Goal: Task Accomplishment & Management: Use online tool/utility

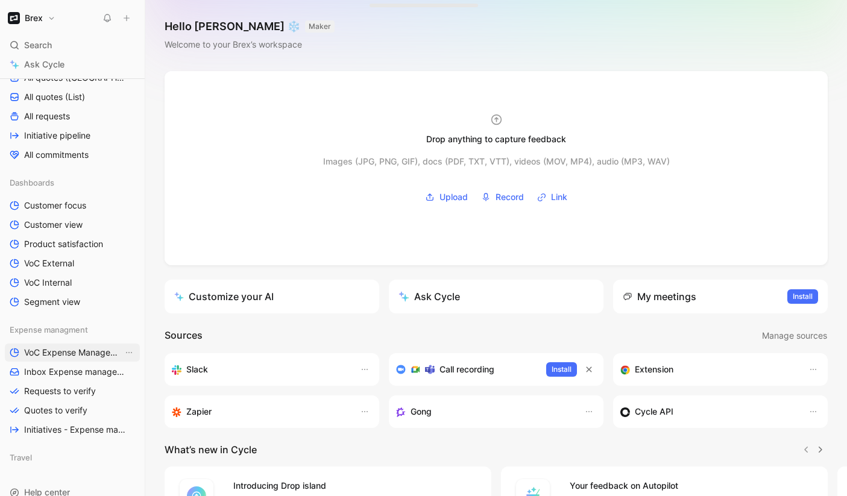
scroll to position [239, 0]
click at [287, 66] on div "Hello [PERSON_NAME] ❄️ MAKER Welcome to your Brex’s workspace" at bounding box center [496, 35] width 702 height 71
click at [53, 358] on span "VoC Expense Management" at bounding box center [73, 353] width 99 height 12
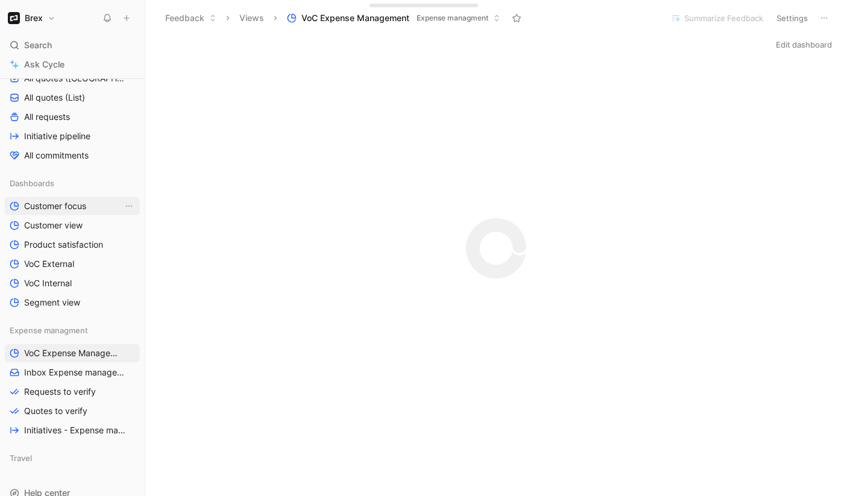
click at [93, 212] on link "Customer focus" at bounding box center [72, 206] width 135 height 18
click at [55, 399] on link "Requests to verify" at bounding box center [72, 392] width 135 height 18
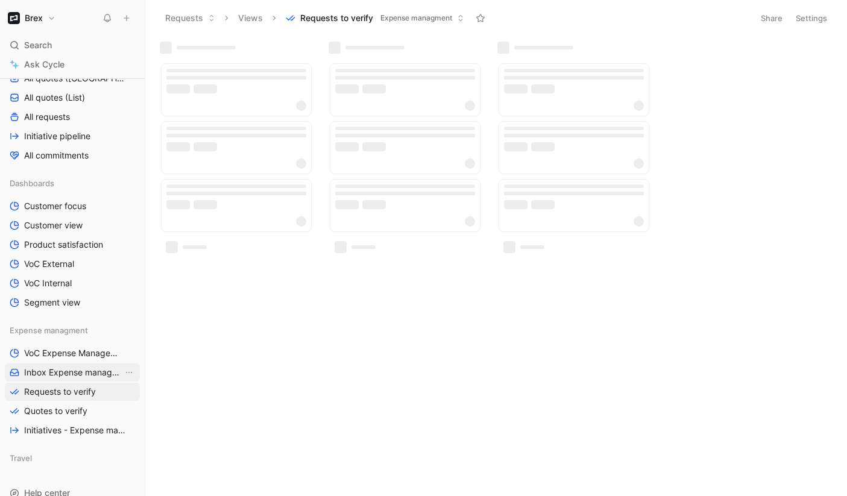
click at [54, 375] on span "Inbox Expense management" at bounding box center [73, 372] width 99 height 12
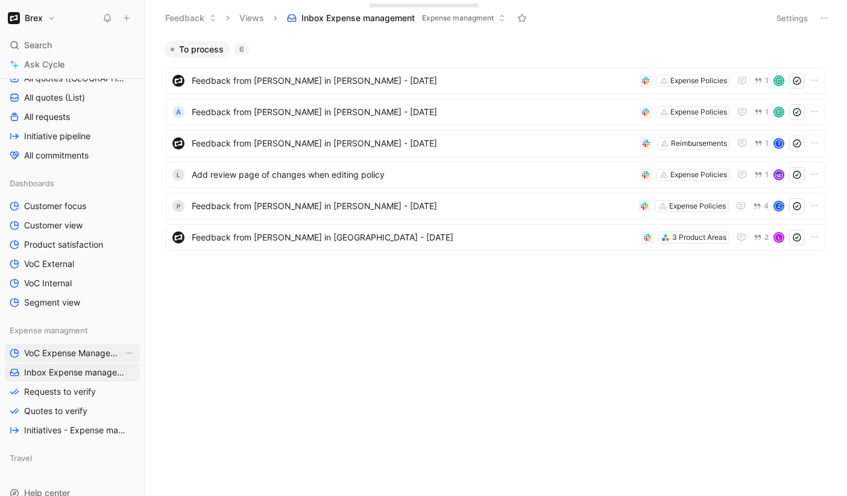
click at [57, 356] on span "VoC Expense Management" at bounding box center [73, 353] width 99 height 12
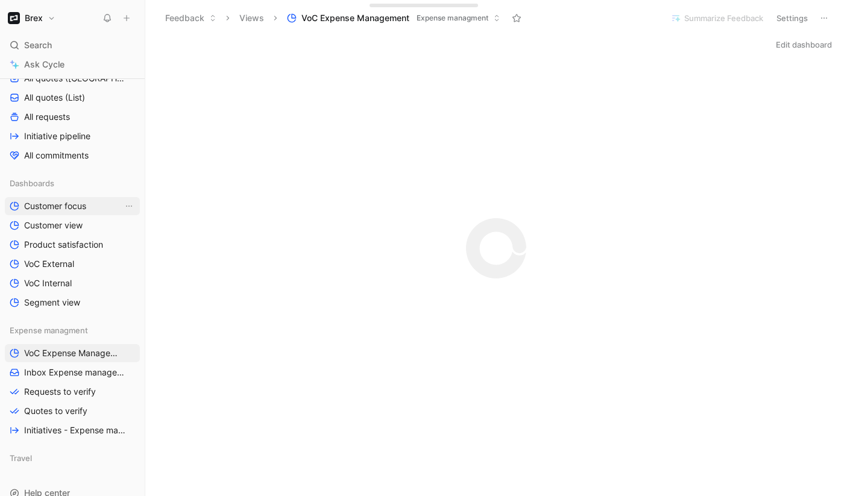
click at [92, 203] on link "Customer focus" at bounding box center [72, 206] width 135 height 18
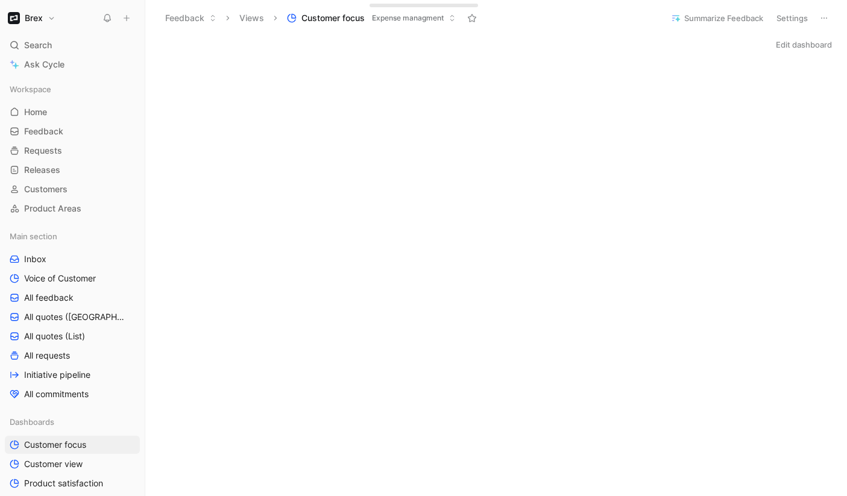
scroll to position [275, 0]
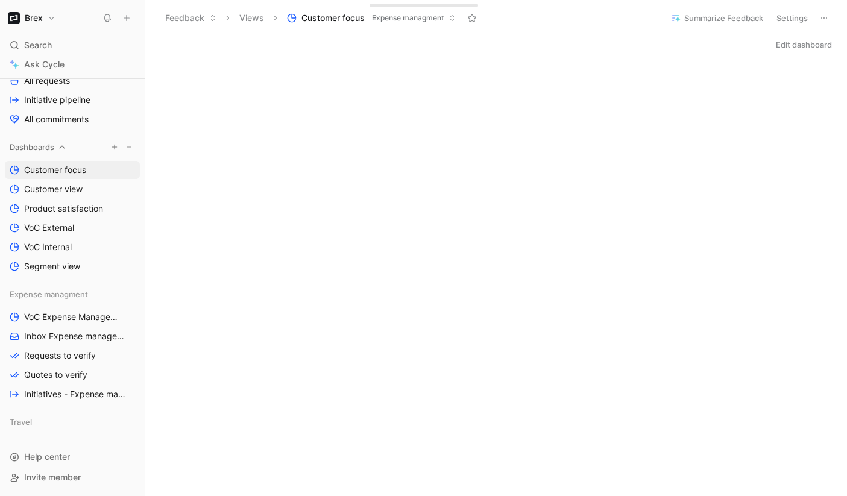
click at [124, 147] on button at bounding box center [129, 147] width 12 height 12
click at [114, 147] on icon "button" at bounding box center [114, 146] width 7 height 7
click at [137, 169] on span "Feedback" at bounding box center [149, 167] width 39 height 11
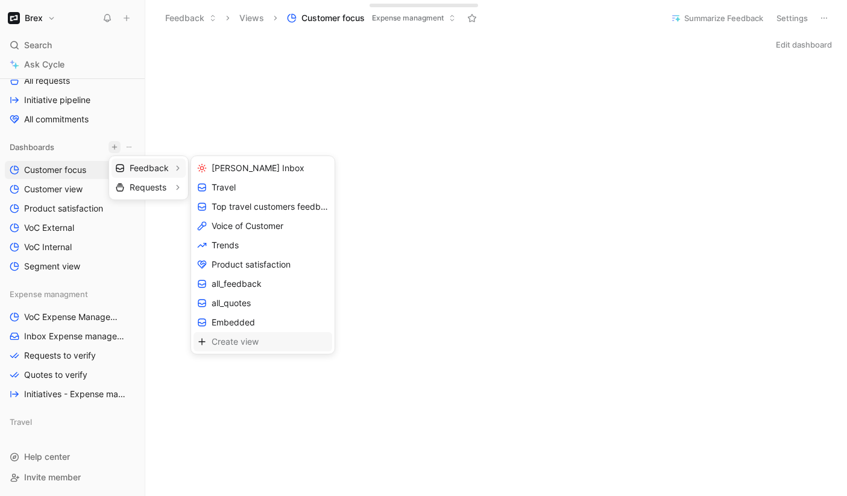
click at [207, 334] on div "Create view" at bounding box center [262, 341] width 139 height 19
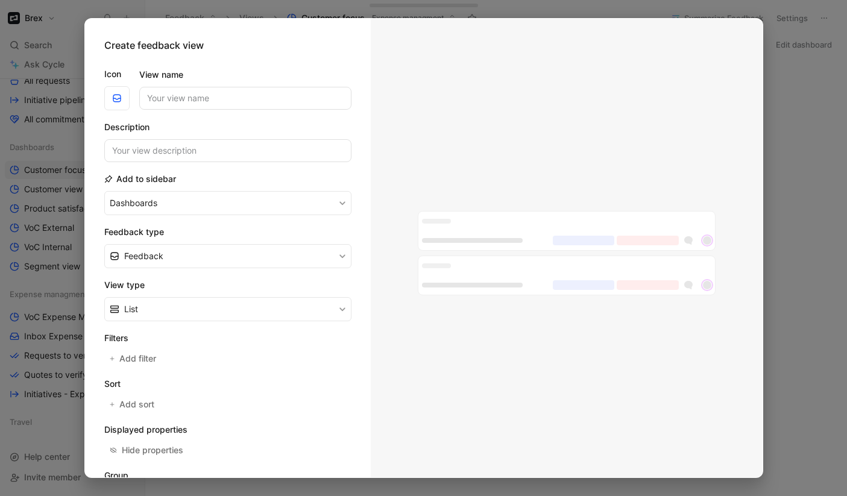
click at [235, 115] on form "Icon View name Description Add to sidebar Dashboards Feedback type Feedback Vie…" at bounding box center [227, 307] width 247 height 500
click at [237, 101] on input "View name" at bounding box center [245, 98] width 212 height 23
click at [178, 202] on button "Dashboards" at bounding box center [227, 203] width 247 height 24
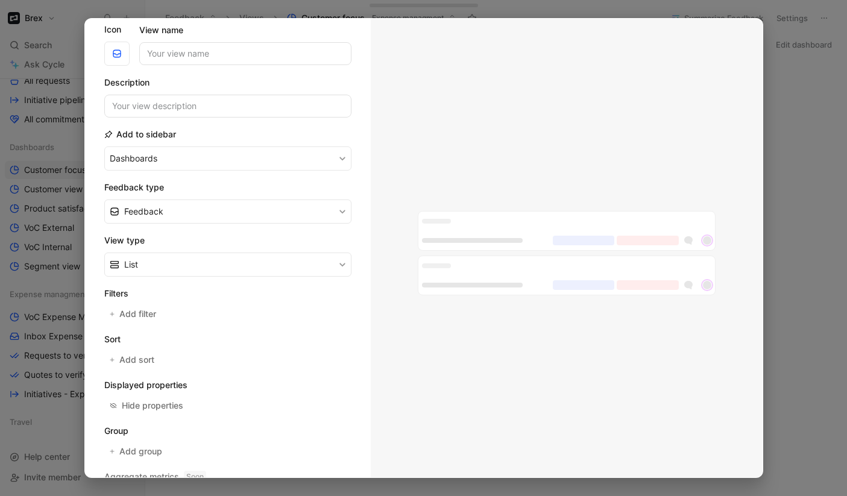
scroll to position [99, 0]
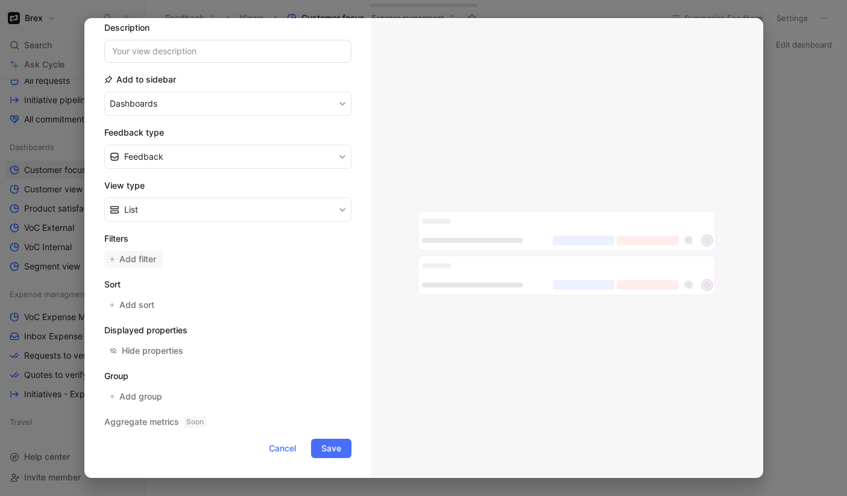
click at [136, 253] on span "Add filter" at bounding box center [138, 259] width 38 height 14
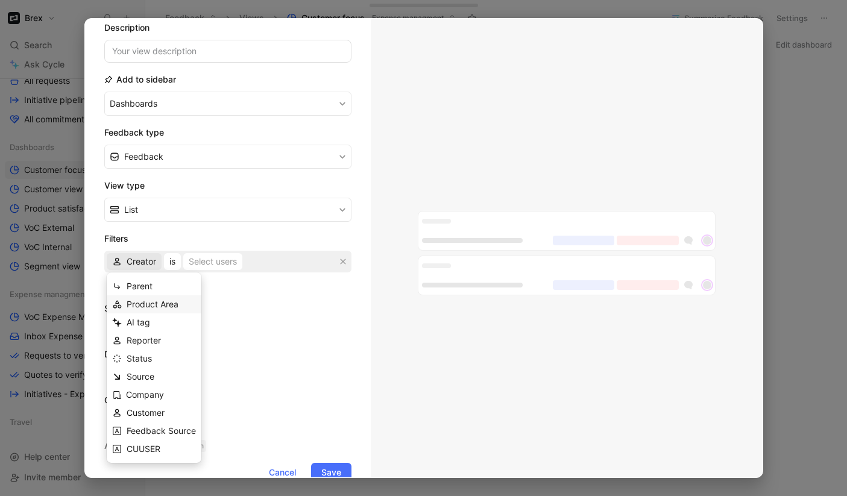
click at [156, 304] on span "Product Area" at bounding box center [153, 304] width 52 height 10
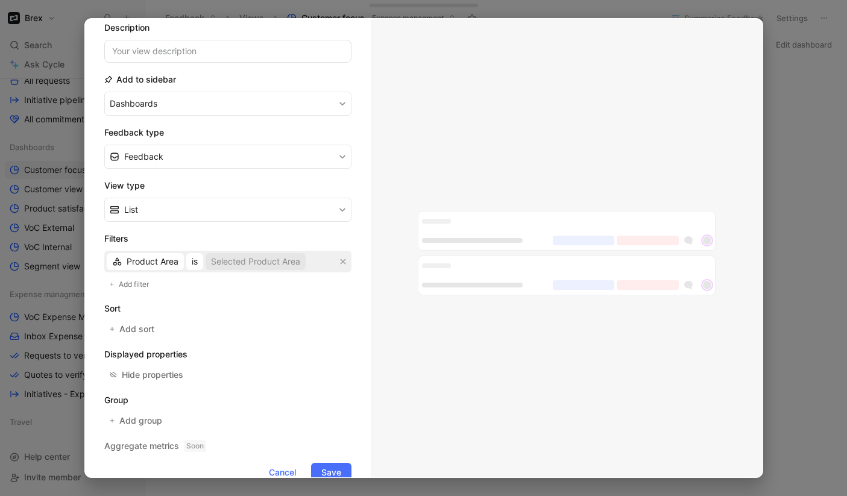
click at [233, 263] on div "Selected Product Area" at bounding box center [255, 261] width 89 height 14
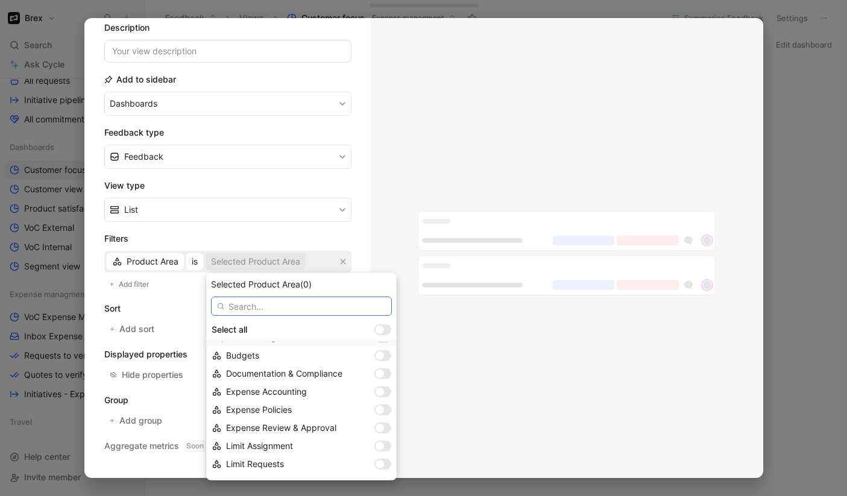
scroll to position [865, 0]
click at [383, 377] on div at bounding box center [379, 374] width 8 height 8
click at [384, 411] on div at bounding box center [379, 410] width 8 height 8
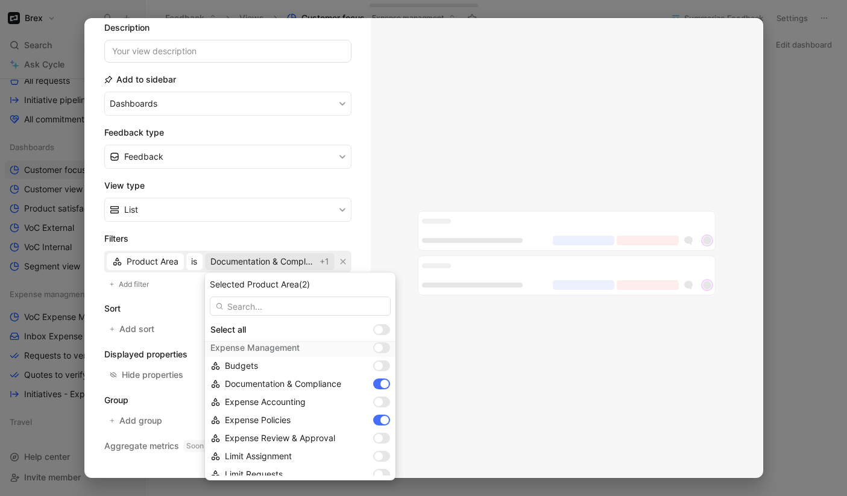
scroll to position [855, 0]
click at [383, 438] on div at bounding box center [378, 439] width 8 height 8
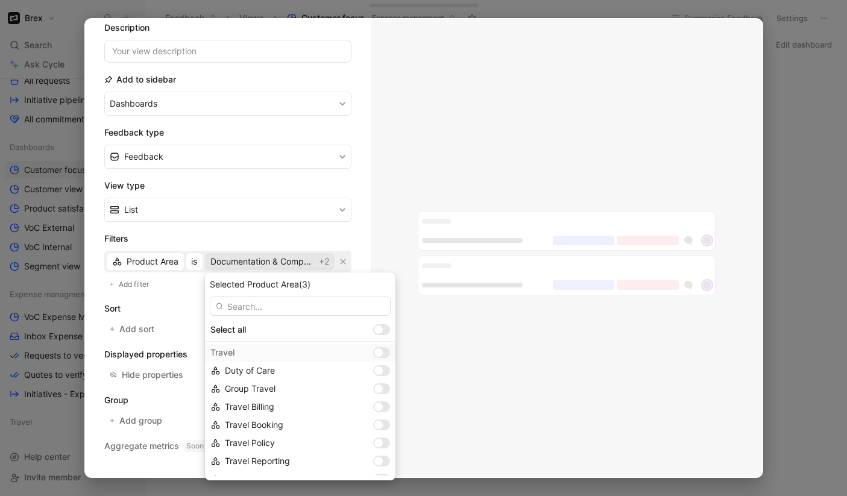
scroll to position [1360, 0]
click at [383, 439] on div at bounding box center [378, 440] width 8 height 8
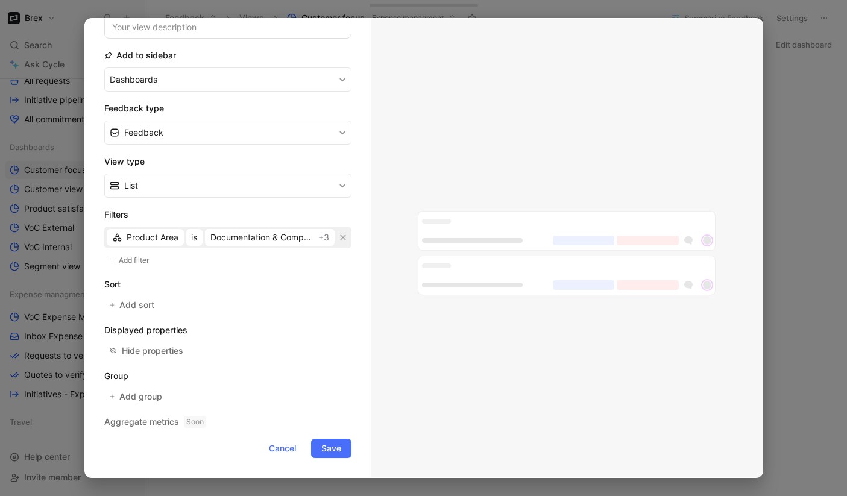
scroll to position [0, 0]
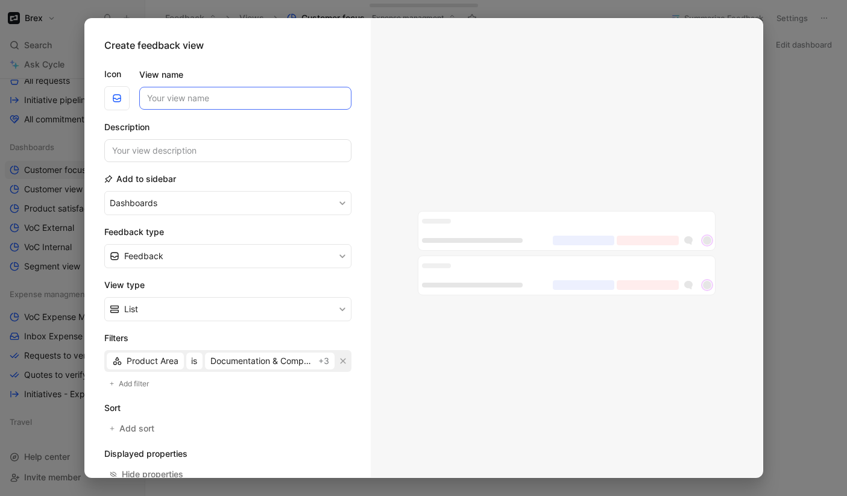
click at [206, 98] on input "View name" at bounding box center [245, 98] width 212 height 23
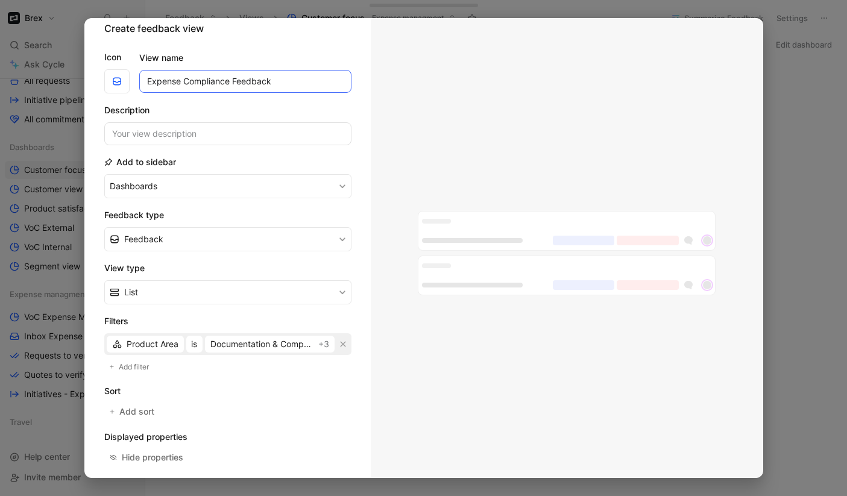
scroll to position [124, 0]
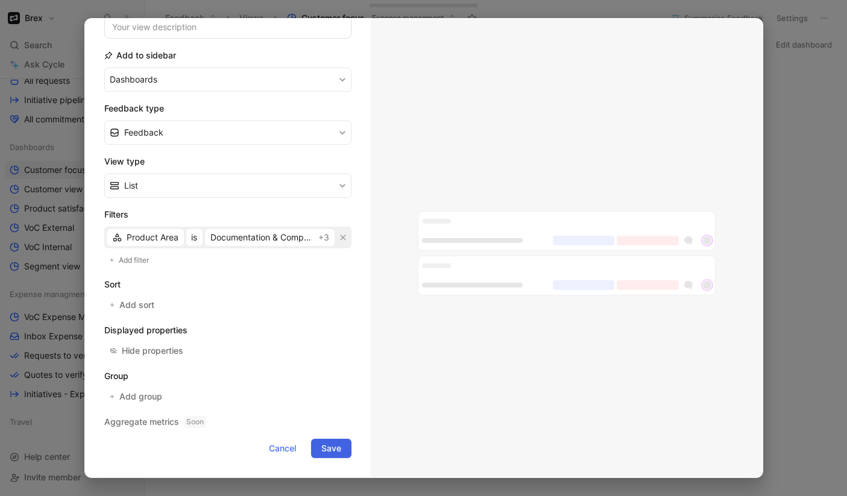
type input "Expense Compliance Feedback"
click at [333, 447] on span "Save" at bounding box center [331, 448] width 20 height 14
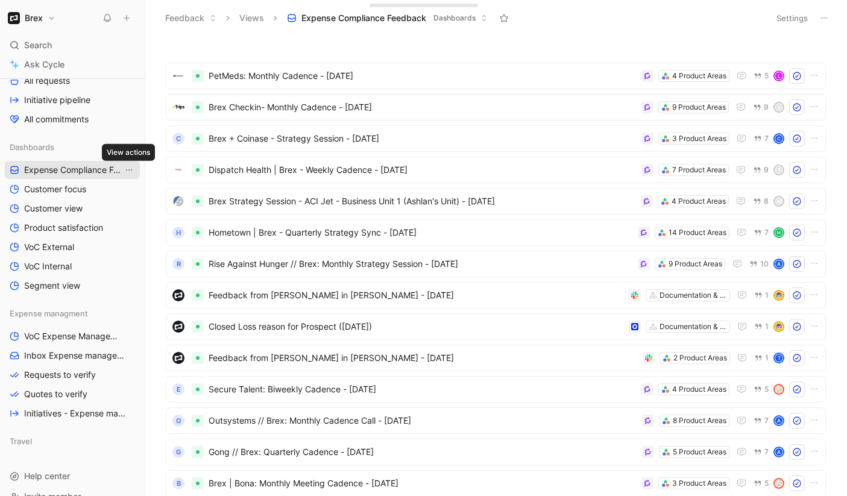
click at [130, 169] on icon "View actions" at bounding box center [129, 170] width 10 height 10
click at [113, 146] on icon "button" at bounding box center [114, 146] width 7 height 7
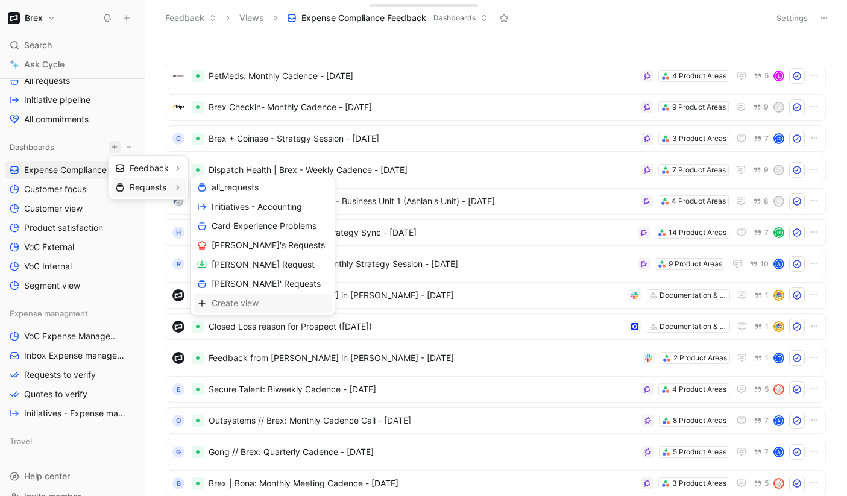
click at [216, 300] on span "Create view" at bounding box center [235, 302] width 47 height 11
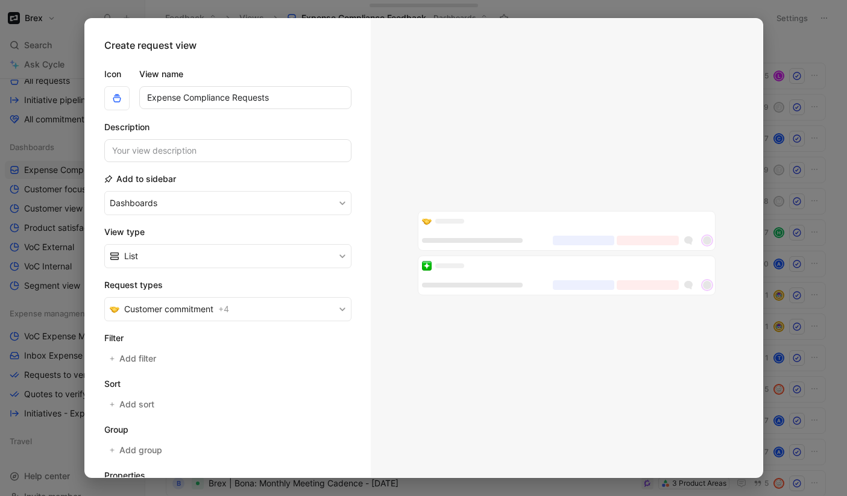
scroll to position [99, 0]
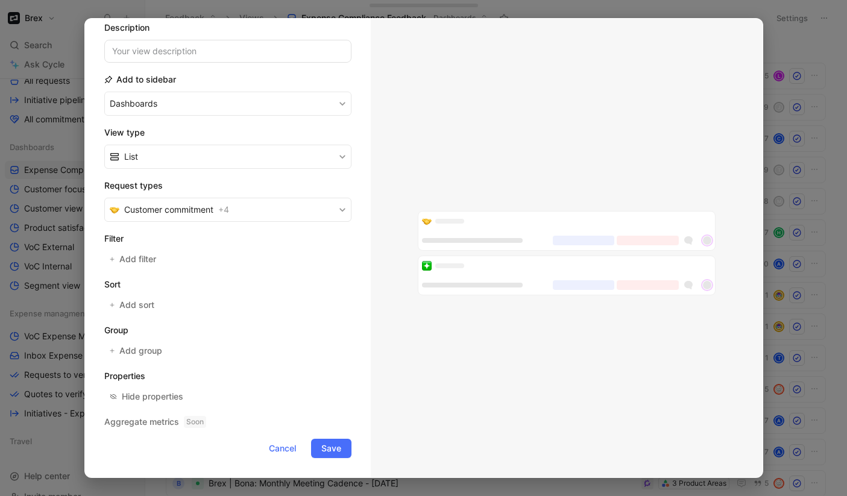
type input "Expense Compliance Requests"
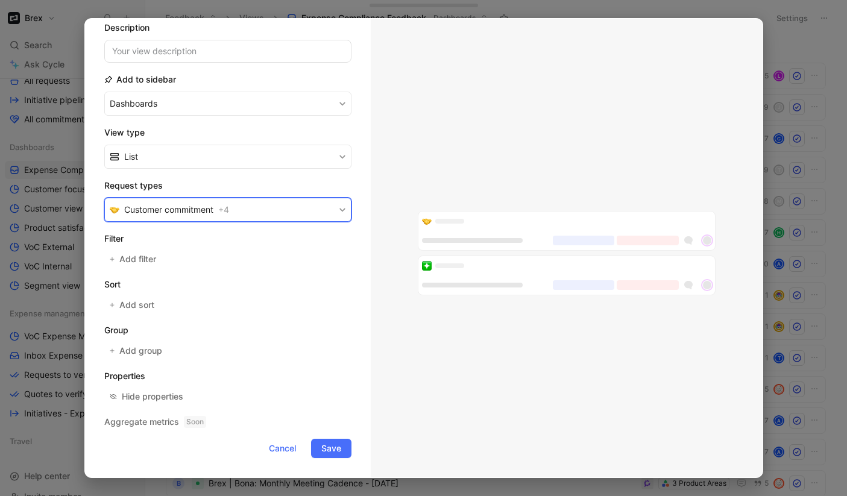
click at [176, 216] on span "Customer commitment" at bounding box center [168, 209] width 89 height 14
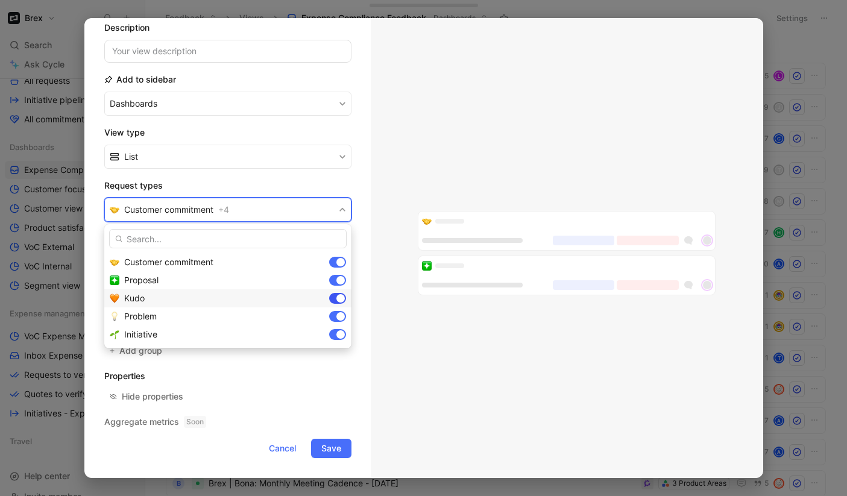
click at [336, 297] on div at bounding box center [340, 298] width 8 height 8
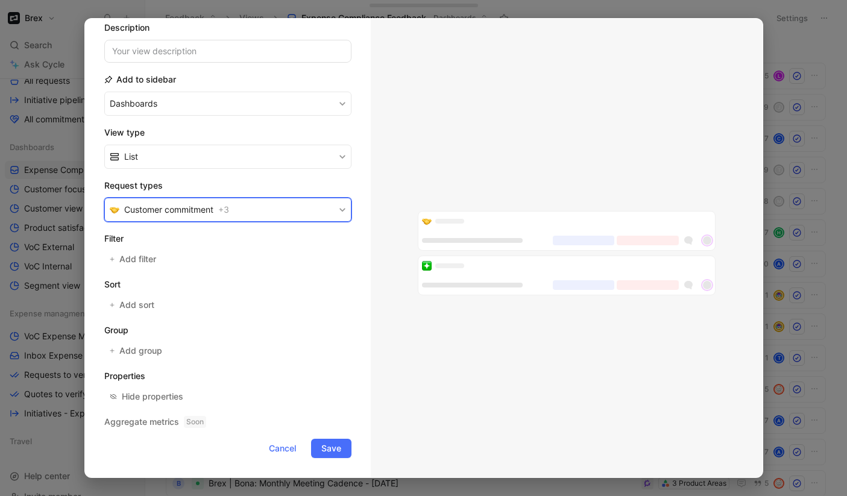
click at [328, 215] on button "Customer commitment + 3" at bounding box center [227, 210] width 247 height 24
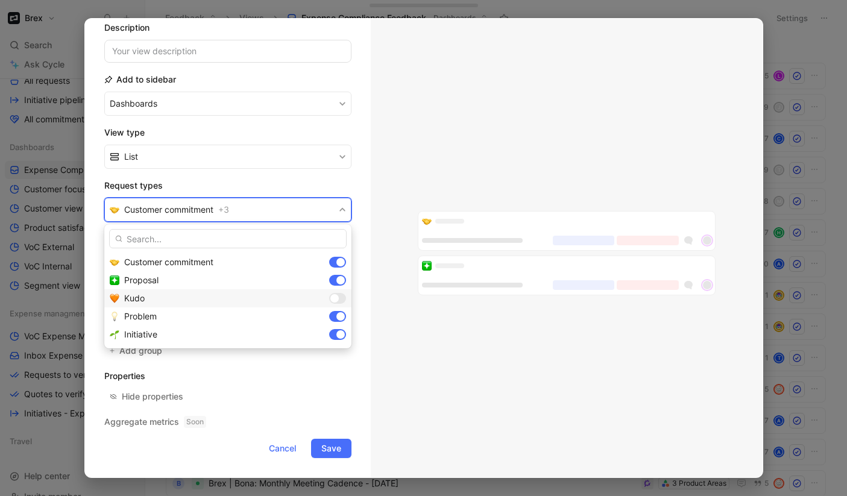
click at [339, 303] on div at bounding box center [337, 298] width 17 height 11
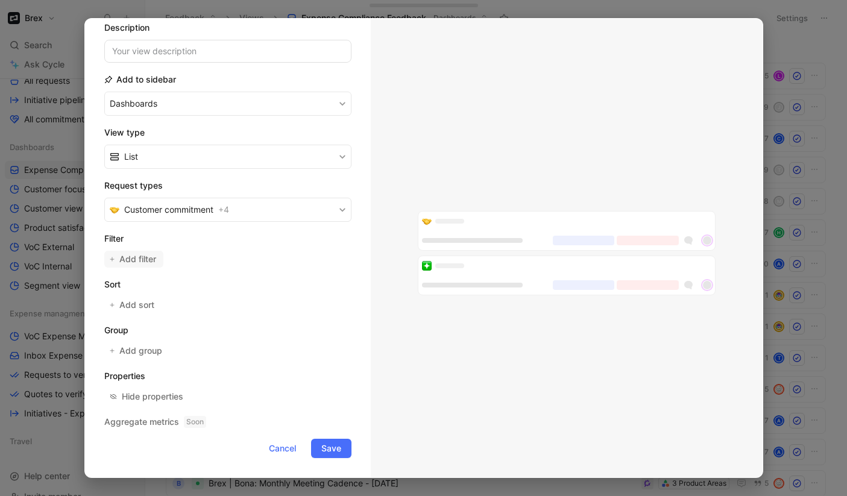
click at [139, 263] on span "Add filter" at bounding box center [138, 259] width 38 height 14
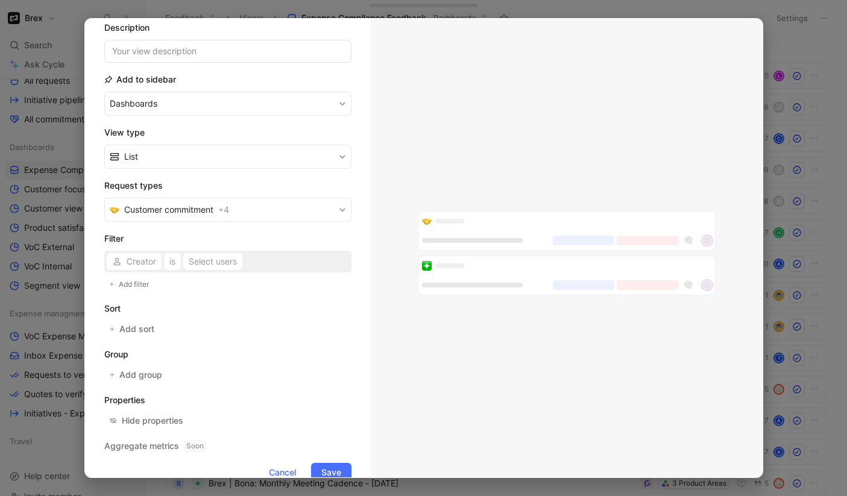
click at [145, 265] on div "Creator is Select users" at bounding box center [227, 262] width 247 height 22
click at [119, 271] on div "Creator is Select users" at bounding box center [227, 262] width 247 height 22
click at [119, 264] on use "button" at bounding box center [117, 261] width 6 height 7
click at [143, 308] on span "Product Area" at bounding box center [153, 304] width 52 height 10
click at [235, 267] on div "Selected Product Area" at bounding box center [255, 261] width 89 height 14
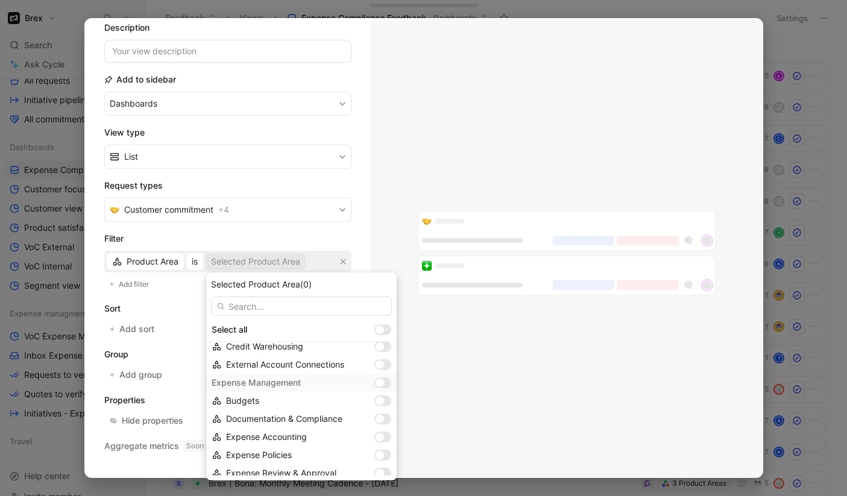
scroll to position [855, 0]
drag, startPoint x: 388, startPoint y: 400, endPoint x: 389, endPoint y: 384, distance: 15.7
click at [389, 384] on div "Select all Accounting Accounting Experience ERP Integration Pro Access Accounts…" at bounding box center [301, 227] width 190 height 1524
click at [389, 384] on div at bounding box center [382, 383] width 17 height 11
click at [385, 384] on div at bounding box center [385, 384] width 8 height 8
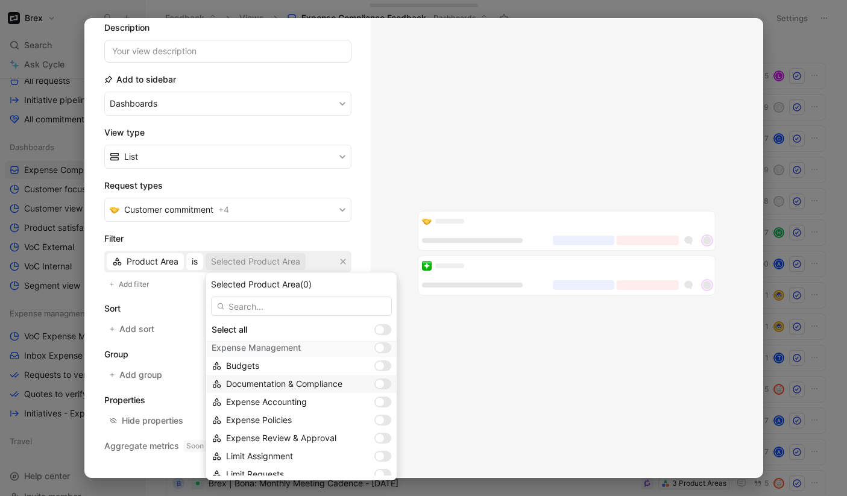
click at [388, 384] on div at bounding box center [382, 383] width 17 height 11
click at [389, 419] on div at bounding box center [382, 420] width 17 height 11
click at [389, 437] on div at bounding box center [382, 438] width 17 height 11
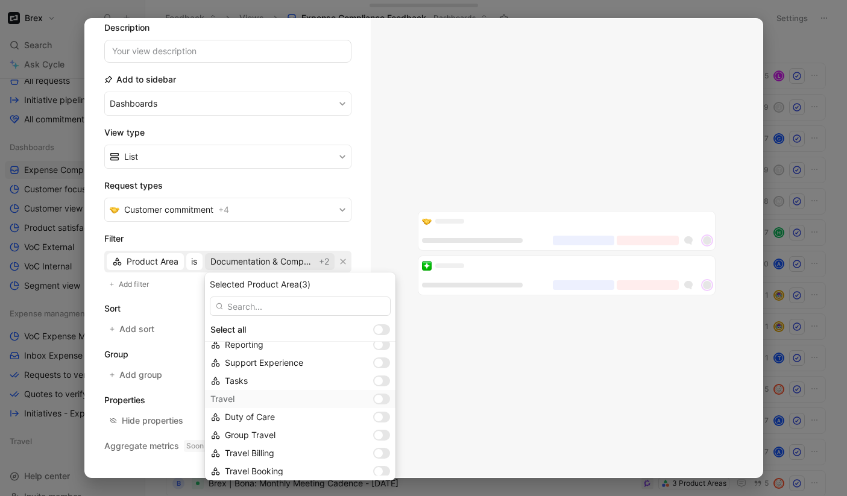
scroll to position [1369, 0]
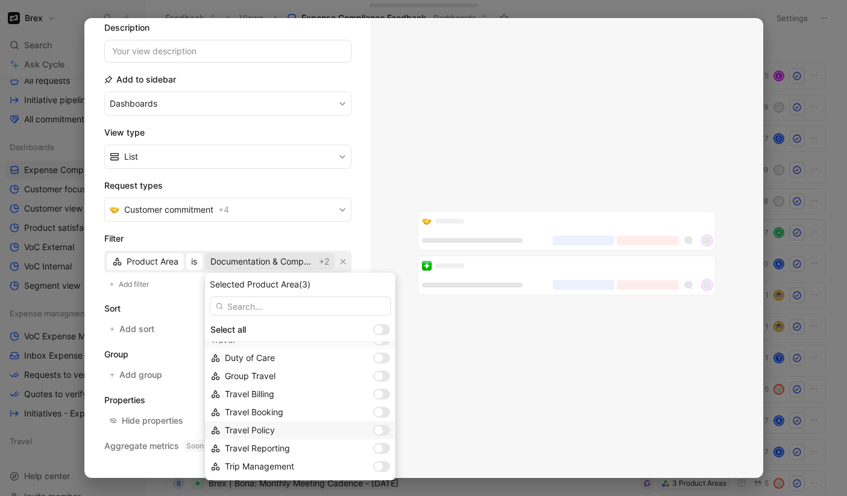
click at [383, 431] on div at bounding box center [378, 430] width 8 height 8
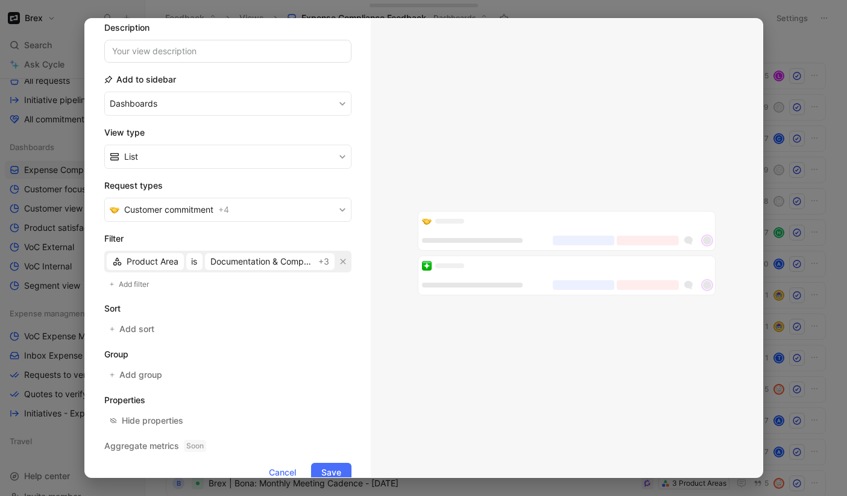
scroll to position [124, 0]
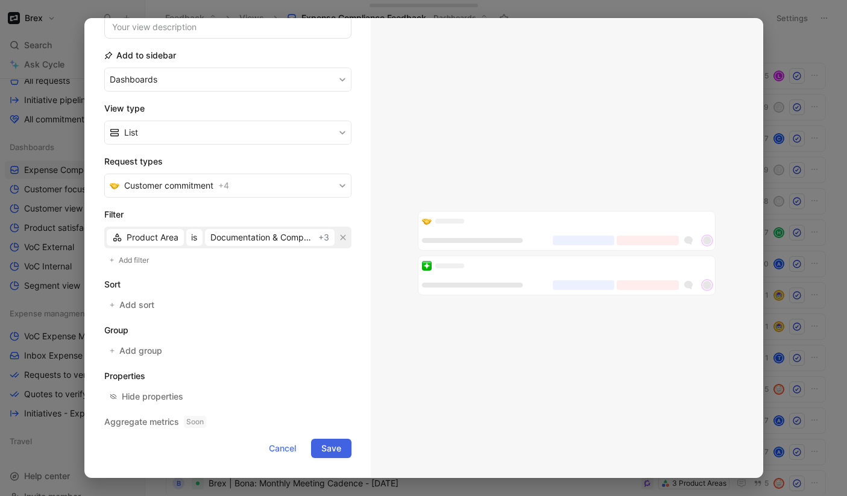
click at [325, 452] on span "Save" at bounding box center [331, 448] width 20 height 14
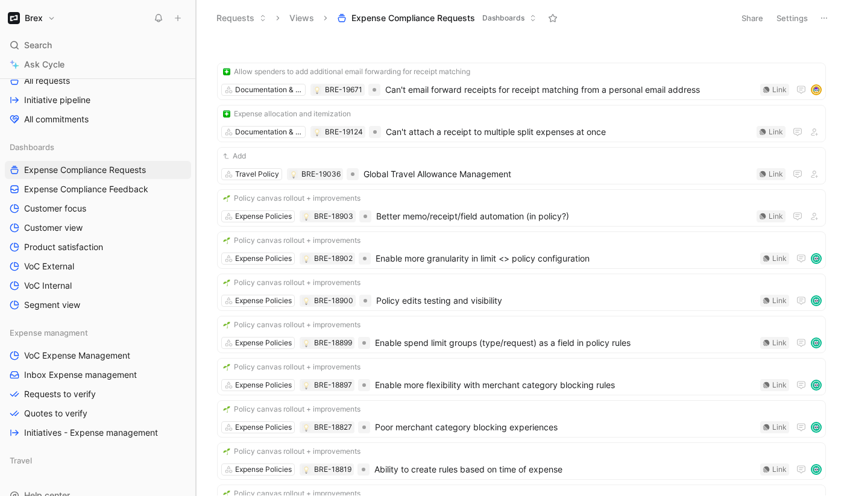
drag, startPoint x: 145, startPoint y: 172, endPoint x: 196, endPoint y: 166, distance: 51.6
click at [196, 166] on div at bounding box center [195, 248] width 5 height 496
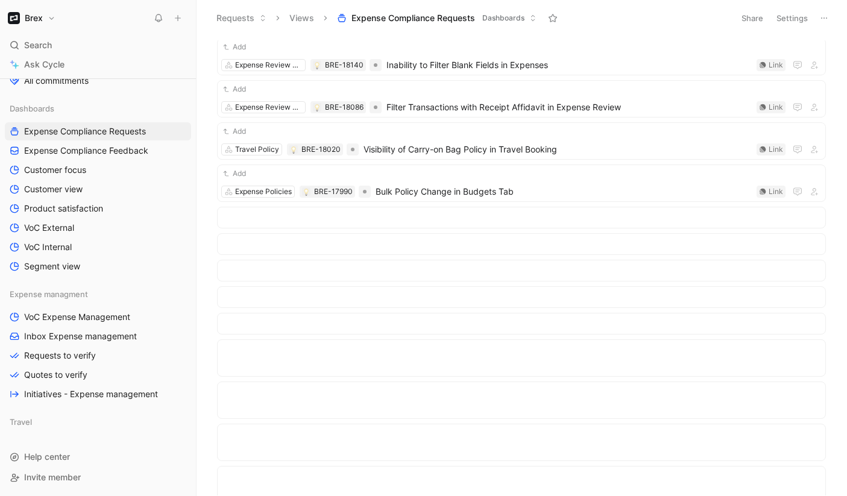
scroll to position [62, 0]
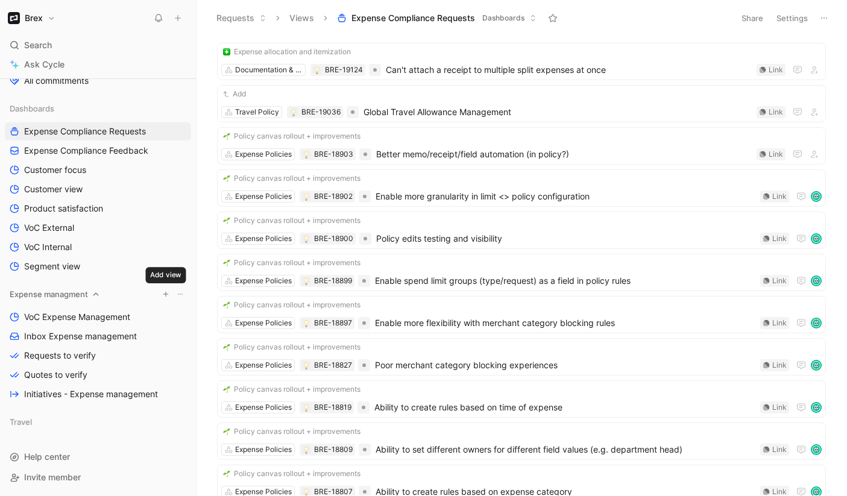
click at [163, 295] on icon "button" at bounding box center [165, 293] width 7 height 7
click at [163, 295] on div at bounding box center [423, 248] width 847 height 496
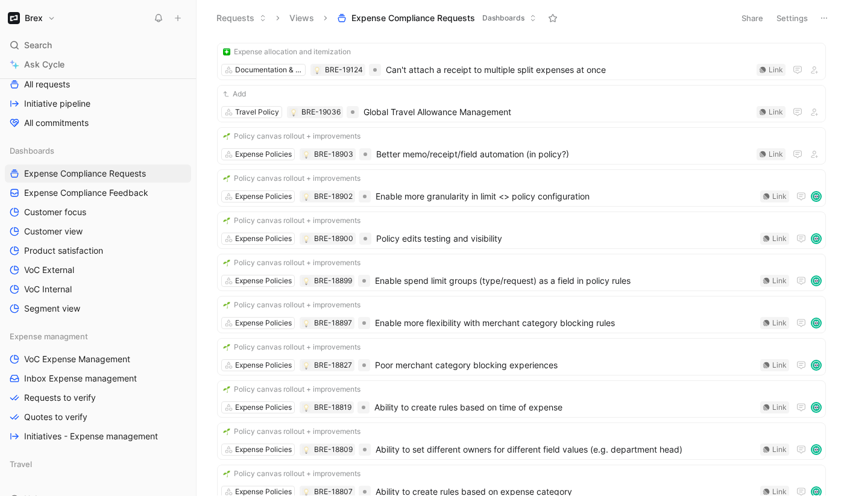
scroll to position [313, 0]
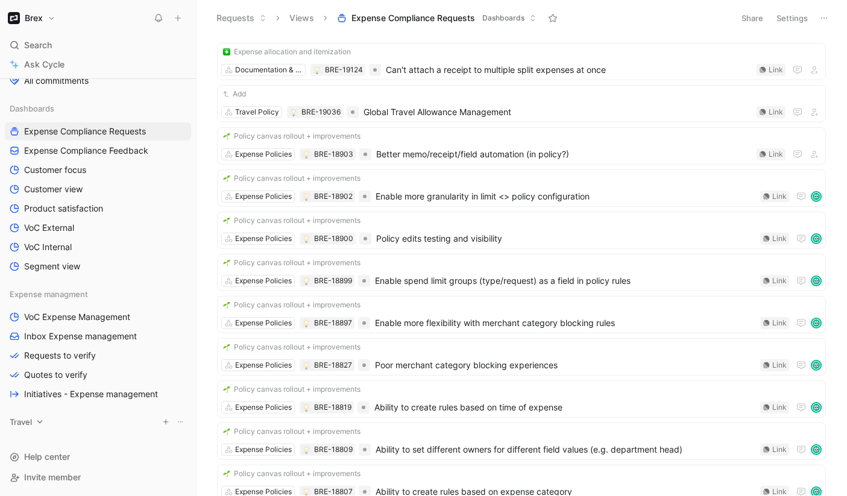
click at [149, 422] on div "Travel" at bounding box center [98, 422] width 186 height 18
